Goal: Information Seeking & Learning: Learn about a topic

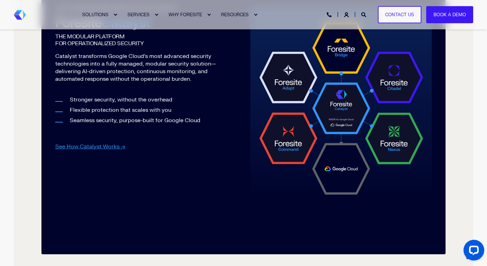
scroll to position [753, 0]
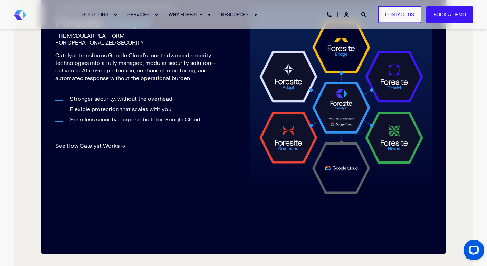
click at [115, 143] on link "See How Catalyst Works →" at bounding box center [90, 146] width 70 height 7
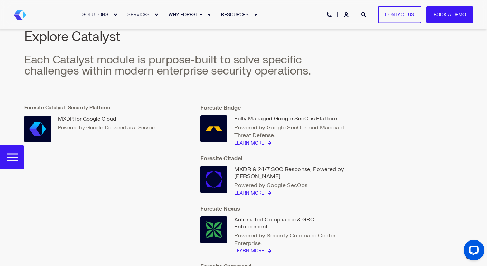
scroll to position [1698, 0]
click at [244, 141] on link "Learn More" at bounding box center [249, 143] width 30 height 7
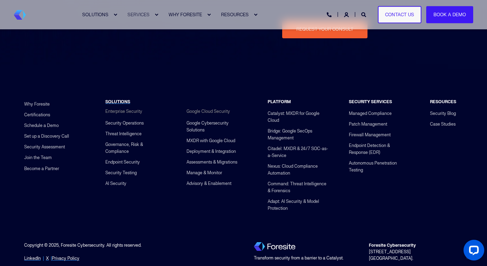
scroll to position [1721, 0]
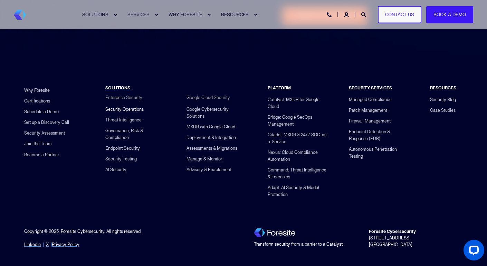
click at [130, 104] on link "Security Operations" at bounding box center [124, 109] width 38 height 11
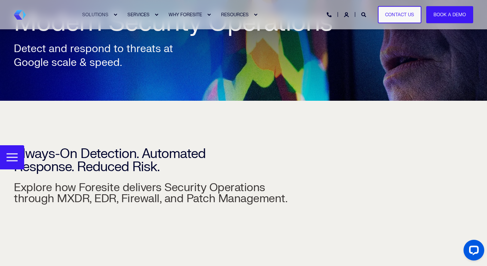
scroll to position [81, 0]
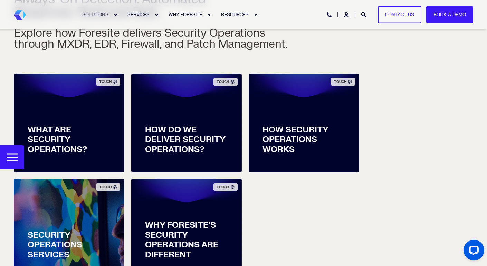
click at [281, 204] on div "TOUCH WHAT ARE SECURITY OPERATIONS? WHAT ARE SECURITY OPERATIONS? Read More TOU…" at bounding box center [186, 176] width 353 height 211
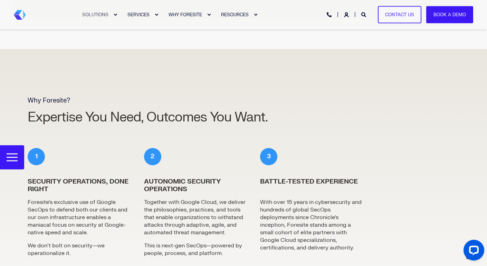
scroll to position [1785, 0]
